Goal: Information Seeking & Learning: Learn about a topic

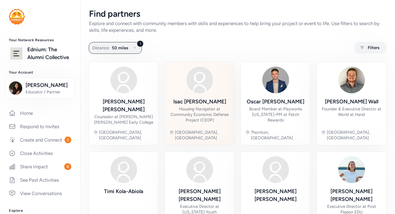
click at [205, 89] on img at bounding box center [199, 79] width 27 height 27
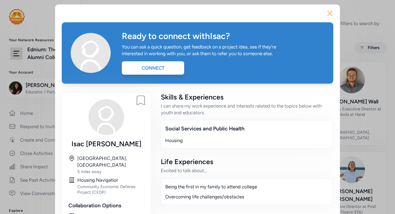
click at [329, 14] on icon "button" at bounding box center [330, 13] width 4 height 4
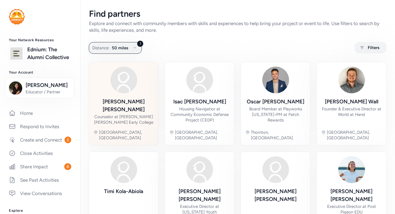
click at [121, 118] on div "[PERSON_NAME] Counselor at [PERSON_NAME] [PERSON_NAME] Early College" at bounding box center [123, 111] width 60 height 27
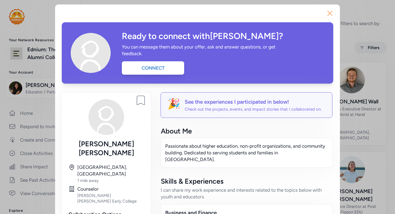
click at [330, 13] on icon "button" at bounding box center [329, 13] width 9 height 9
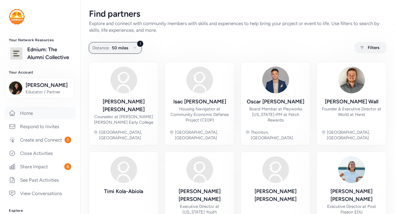
click at [44, 110] on link "Home" at bounding box center [39, 113] width 71 height 12
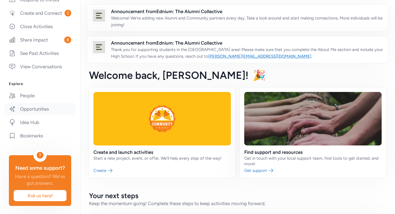
scroll to position [127, 0]
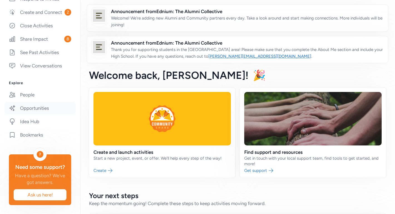
click at [48, 110] on link "Opportunities" at bounding box center [39, 108] width 71 height 12
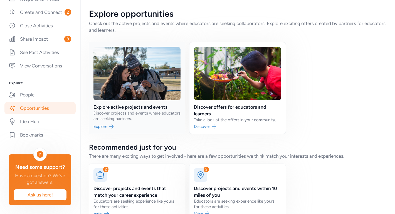
click at [143, 109] on link at bounding box center [137, 87] width 96 height 91
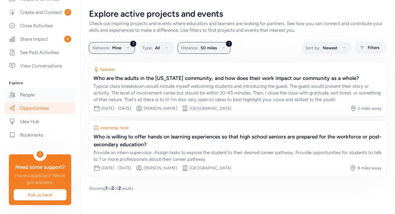
click at [52, 94] on link "People" at bounding box center [39, 94] width 71 height 12
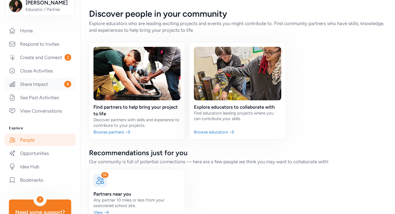
scroll to position [91, 0]
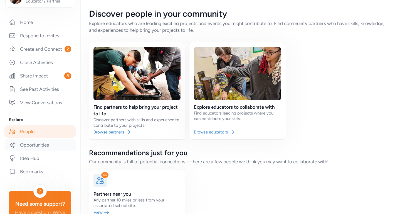
click at [47, 144] on link "Opportunities" at bounding box center [39, 145] width 71 height 12
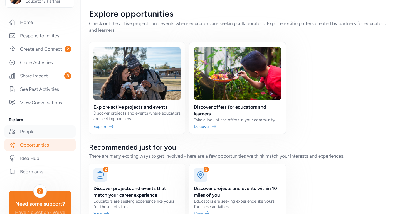
click at [43, 131] on link "People" at bounding box center [39, 131] width 71 height 12
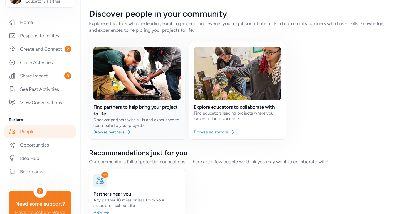
click at [142, 103] on link at bounding box center [137, 90] width 96 height 97
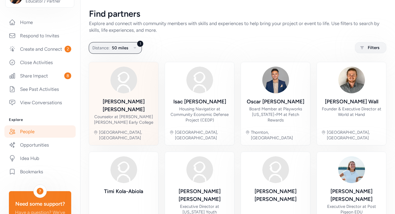
click at [136, 105] on div "[PERSON_NAME]" at bounding box center [123, 106] width 60 height 16
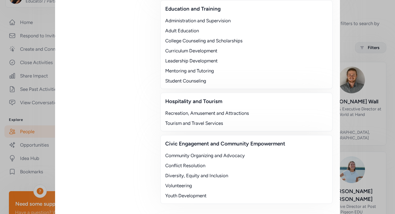
scroll to position [526, 0]
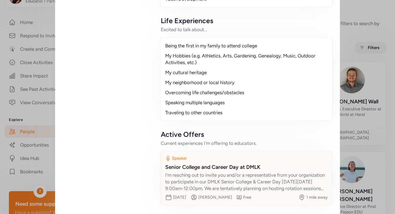
click at [237, 171] on div "I’m reaching out to invite you and/or a representative from your organization t…" at bounding box center [246, 181] width 162 height 20
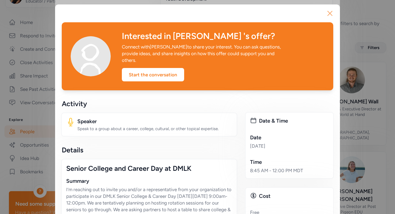
click at [331, 14] on icon "button" at bounding box center [330, 13] width 4 height 4
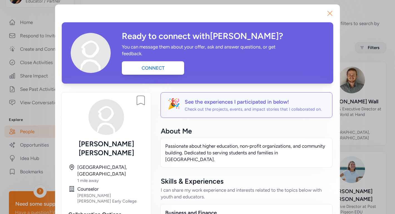
click at [331, 12] on icon "button" at bounding box center [330, 13] width 4 height 4
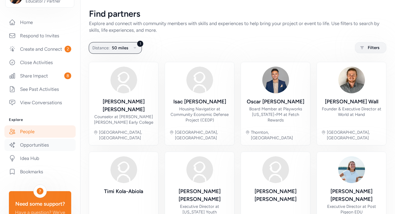
click at [41, 145] on link "Opportunities" at bounding box center [39, 145] width 71 height 12
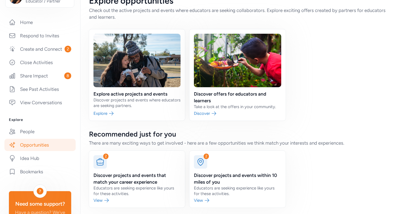
scroll to position [16, 0]
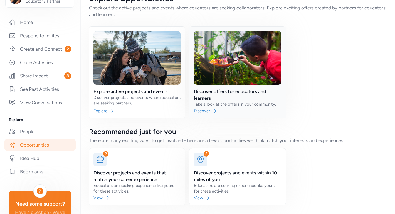
click at [231, 104] on link at bounding box center [237, 72] width 96 height 91
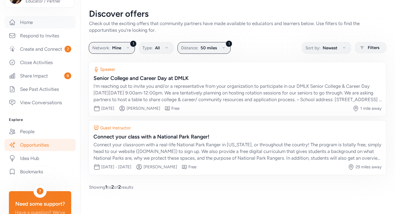
click at [44, 22] on link "Home" at bounding box center [39, 22] width 71 height 12
